Goal: Transaction & Acquisition: Purchase product/service

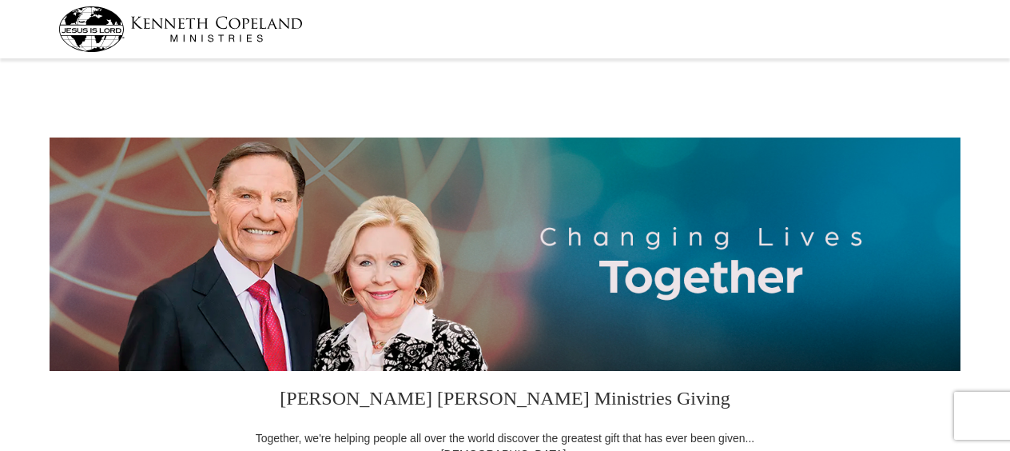
select select "CA"
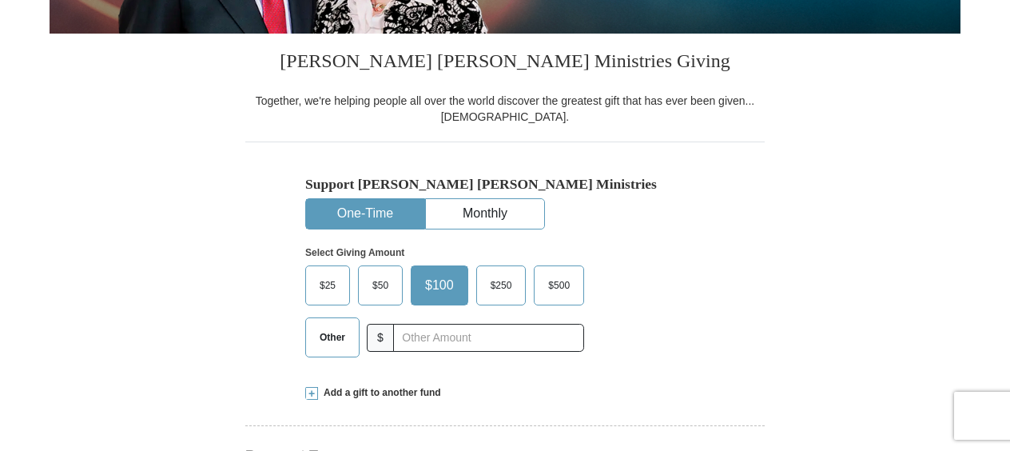
scroll to position [338, 0]
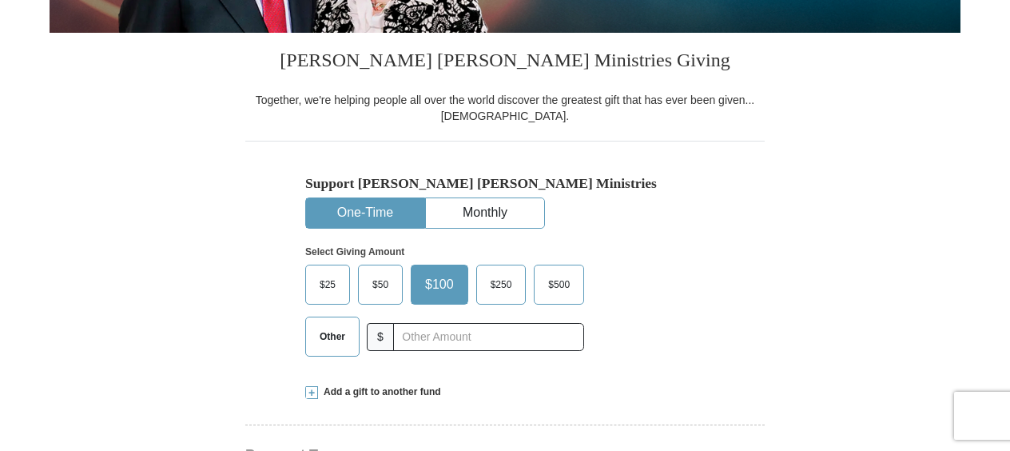
click at [341, 336] on span "Other" at bounding box center [333, 336] width 42 height 24
click at [0, 0] on input "Other" at bounding box center [0, 0] width 0 height 0
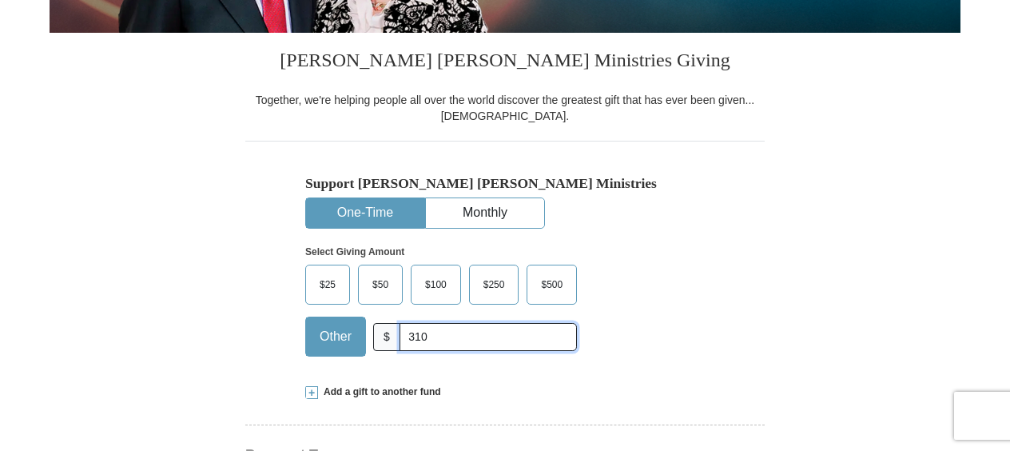
type input "310.00"
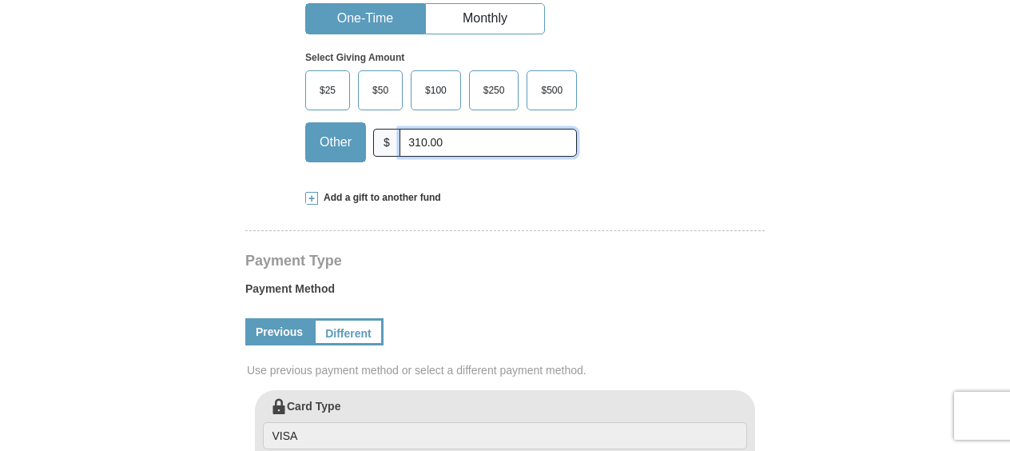
scroll to position [534, 0]
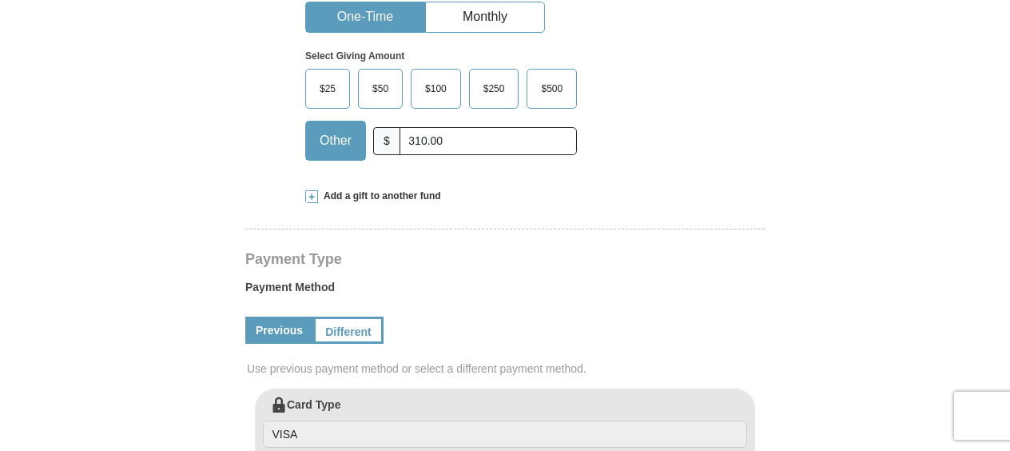
click at [312, 192] on span at bounding box center [311, 196] width 13 height 13
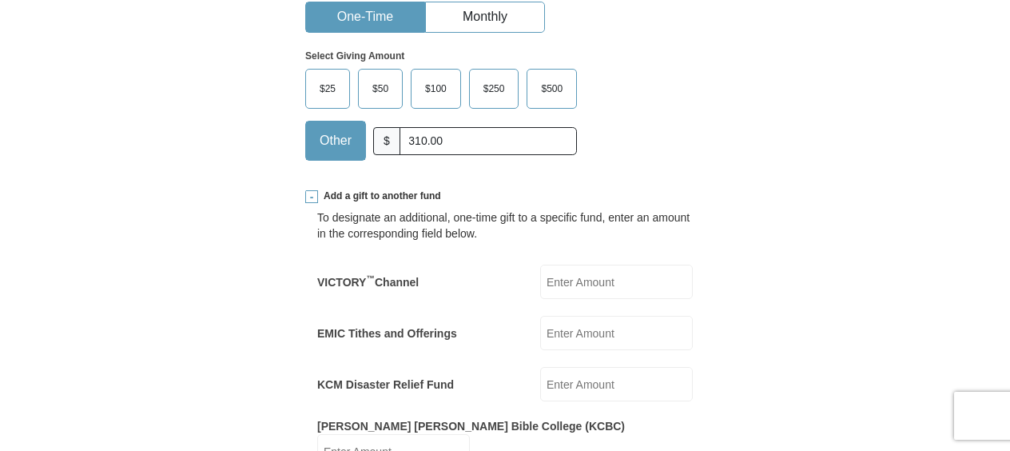
click at [312, 192] on span at bounding box center [311, 196] width 13 height 13
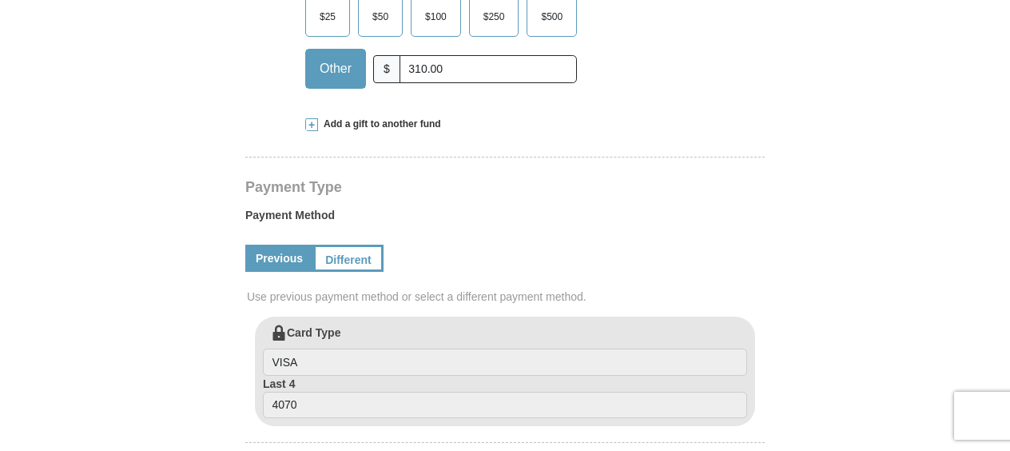
scroll to position [610, 0]
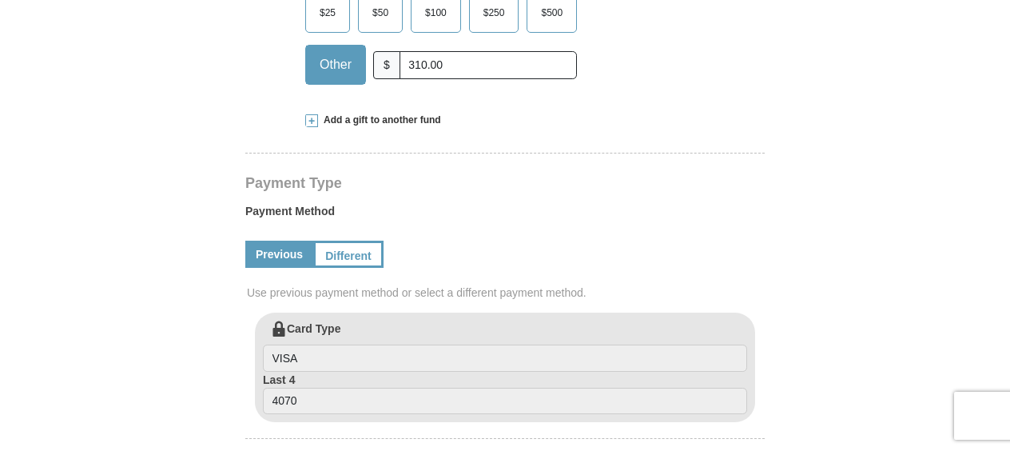
click at [310, 115] on span at bounding box center [311, 120] width 13 height 13
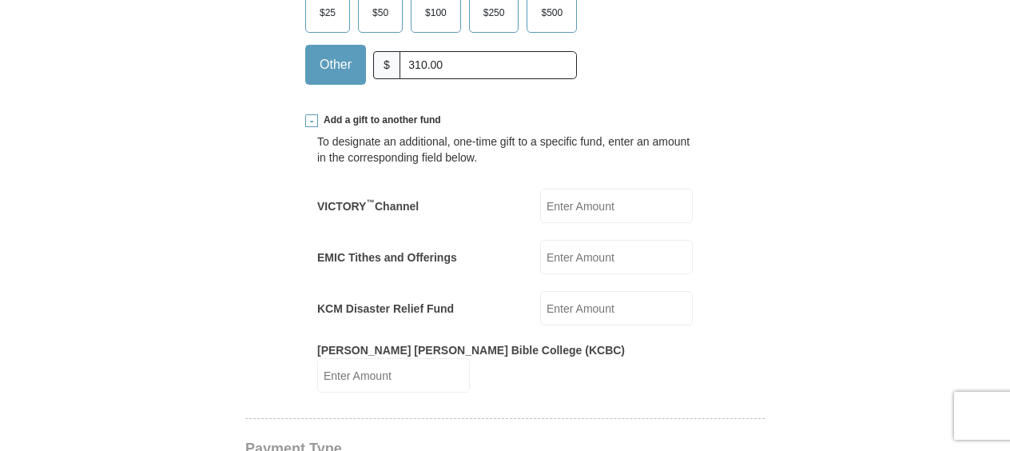
click at [310, 115] on span at bounding box center [311, 120] width 13 height 13
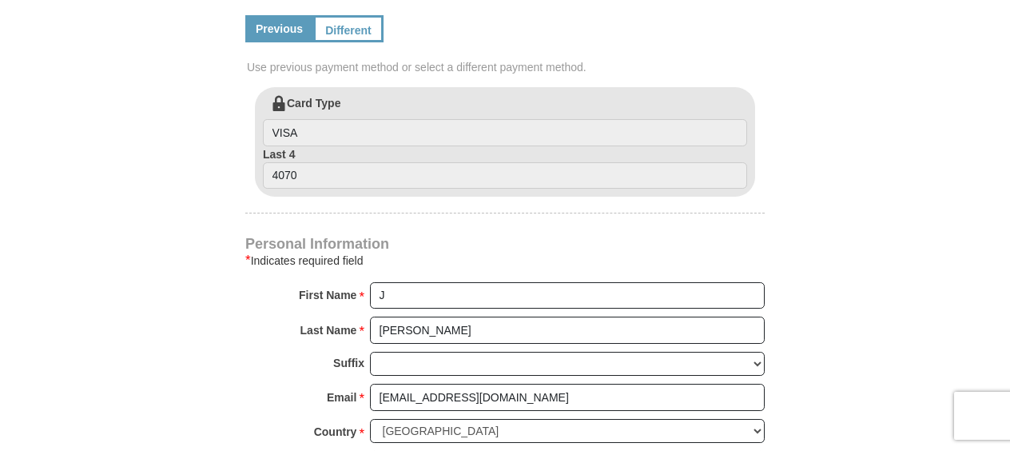
scroll to position [836, 0]
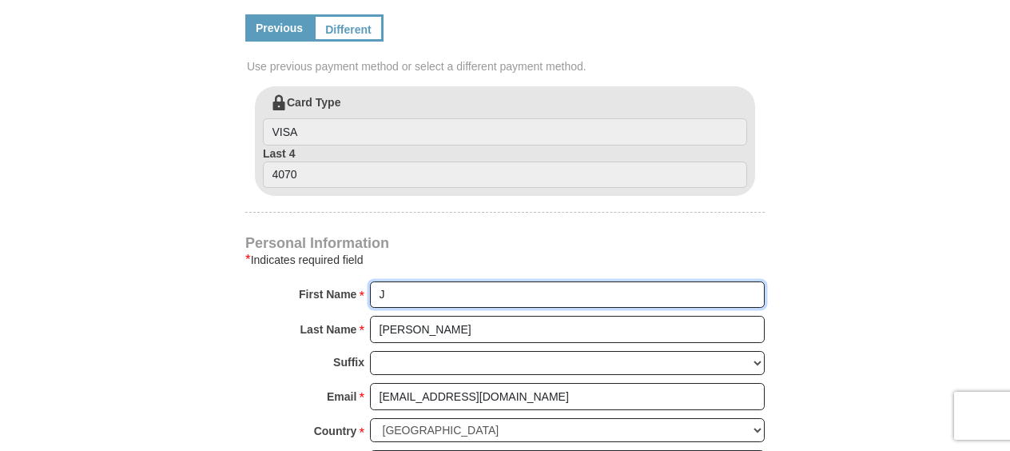
click at [400, 293] on input "J" at bounding box center [567, 294] width 395 height 27
type input "[PERSON_NAME]"
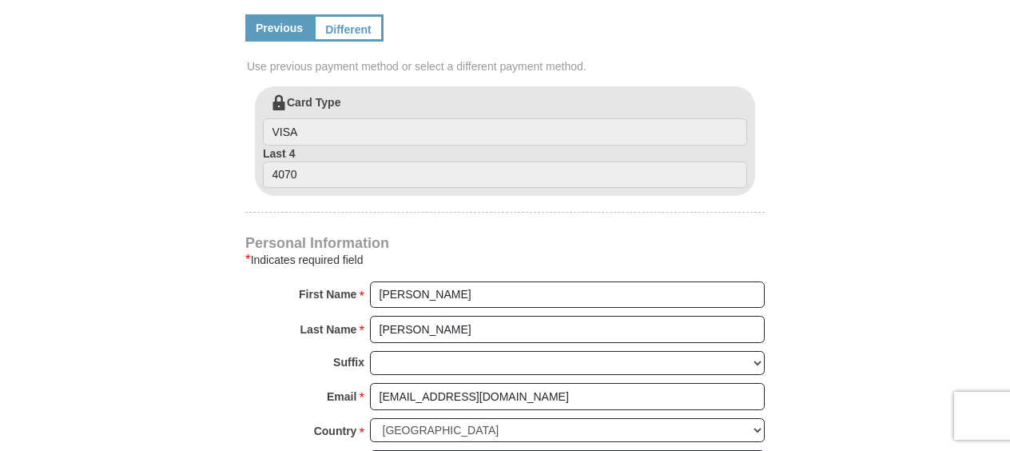
click at [180, 292] on form "[PERSON_NAME] [PERSON_NAME] Ministries Giving Together, we're helping people al…" at bounding box center [505, 88] width 911 height 1721
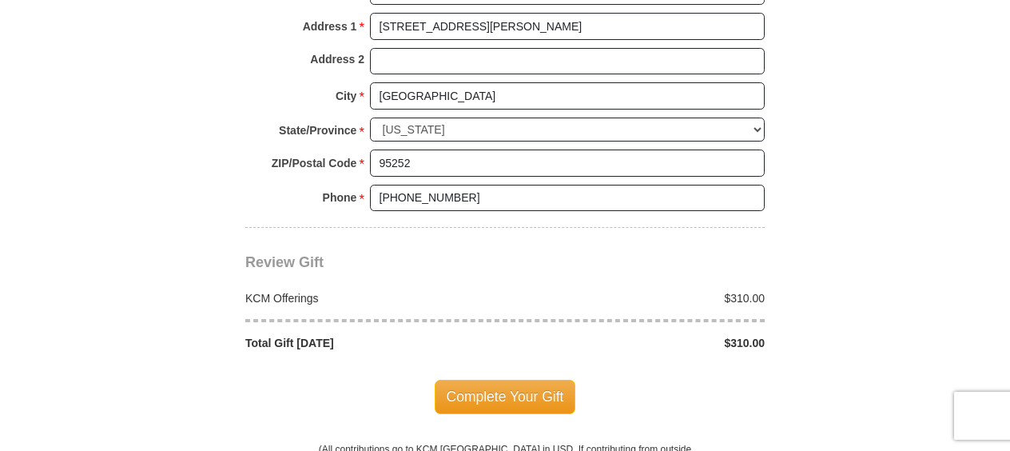
scroll to position [1276, 0]
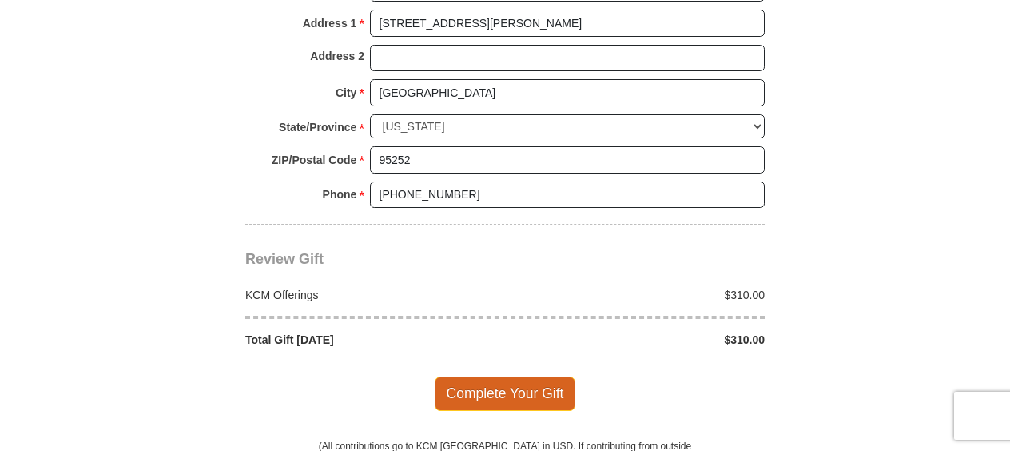
click at [508, 376] on span "Complete Your Gift" at bounding box center [505, 393] width 141 height 34
